Goal: Task Accomplishment & Management: Use online tool/utility

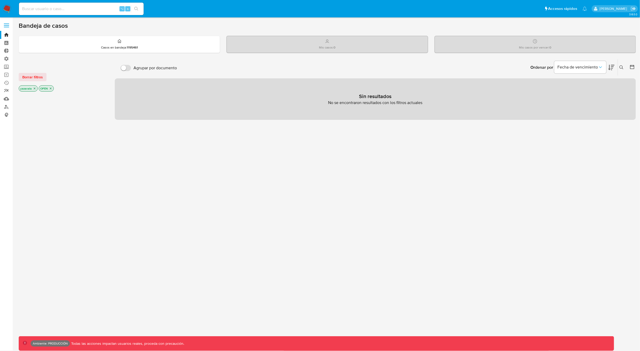
click at [7, 91] on link "Reportes" at bounding box center [31, 91] width 62 height 8
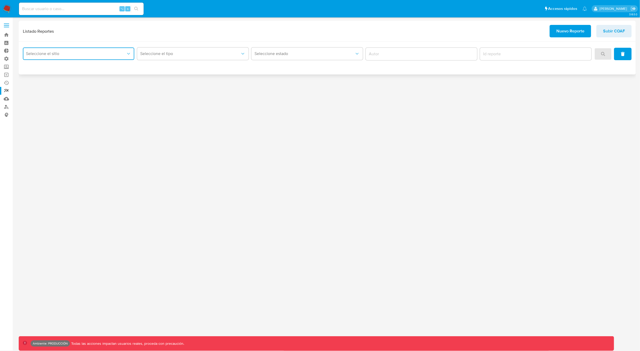
click at [57, 54] on span "Seleccione el sitio" at bounding box center [76, 53] width 100 height 5
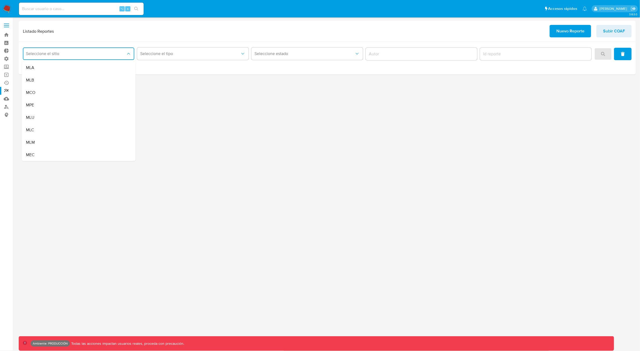
drag, startPoint x: 45, startPoint y: 80, endPoint x: 48, endPoint y: 81, distance: 3.1
click at [45, 80] on div "MLB" at bounding box center [77, 80] width 102 height 12
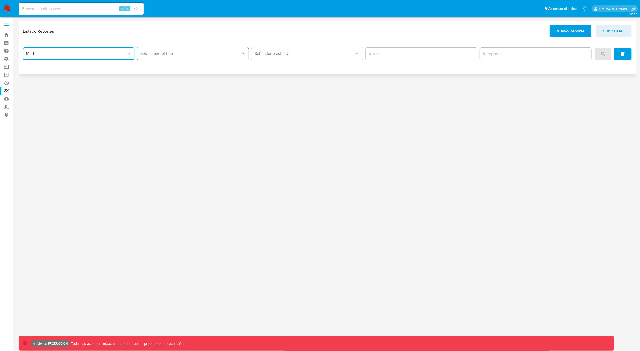
click at [164, 55] on span "Seleccione el tipo" at bounding box center [190, 53] width 100 height 5
drag, startPoint x: 161, startPoint y: 70, endPoint x: 166, endPoint y: 70, distance: 5.2
click at [161, 70] on div "COAF" at bounding box center [191, 68] width 102 height 12
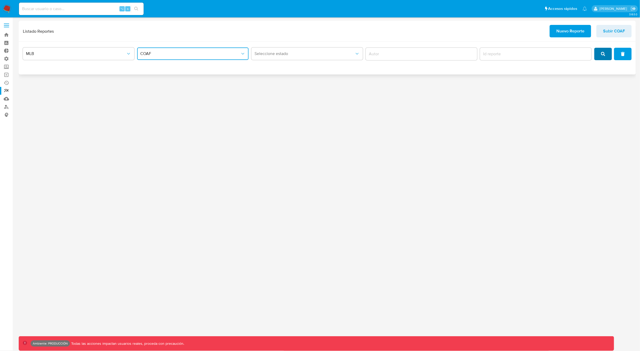
click at [603, 54] on icon "search" at bounding box center [603, 54] width 4 height 4
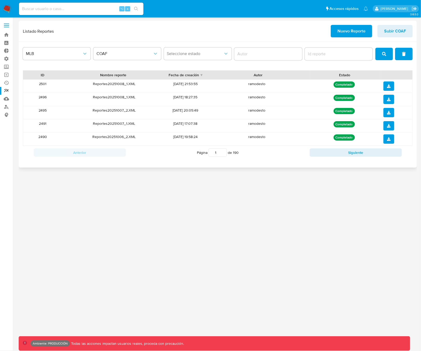
click at [387, 53] on icon "search" at bounding box center [385, 54] width 4 height 4
click at [349, 34] on span "Nuevo Reporte" at bounding box center [352, 30] width 28 height 11
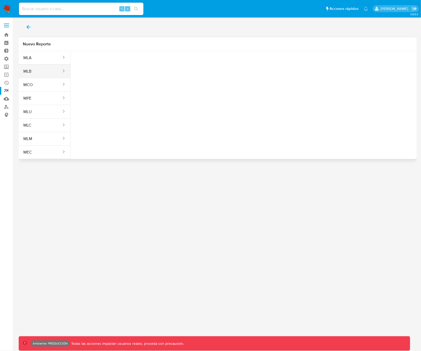
click at [48, 73] on button "MLB" at bounding box center [40, 71] width 43 height 12
click at [104, 66] on span "Seleccione una opcion" at bounding box center [101, 64] width 46 height 5
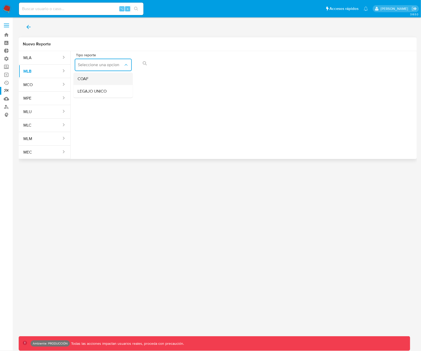
click at [106, 79] on div "COAF" at bounding box center [102, 79] width 48 height 12
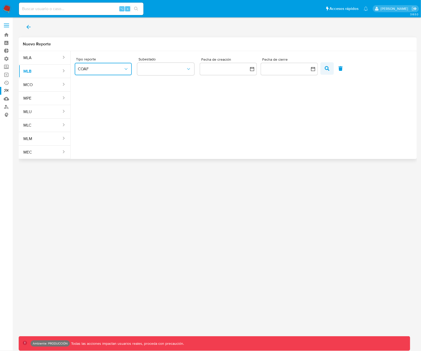
click at [326, 69] on icon "button" at bounding box center [327, 68] width 5 height 5
